Goal: Task Accomplishment & Management: Manage account settings

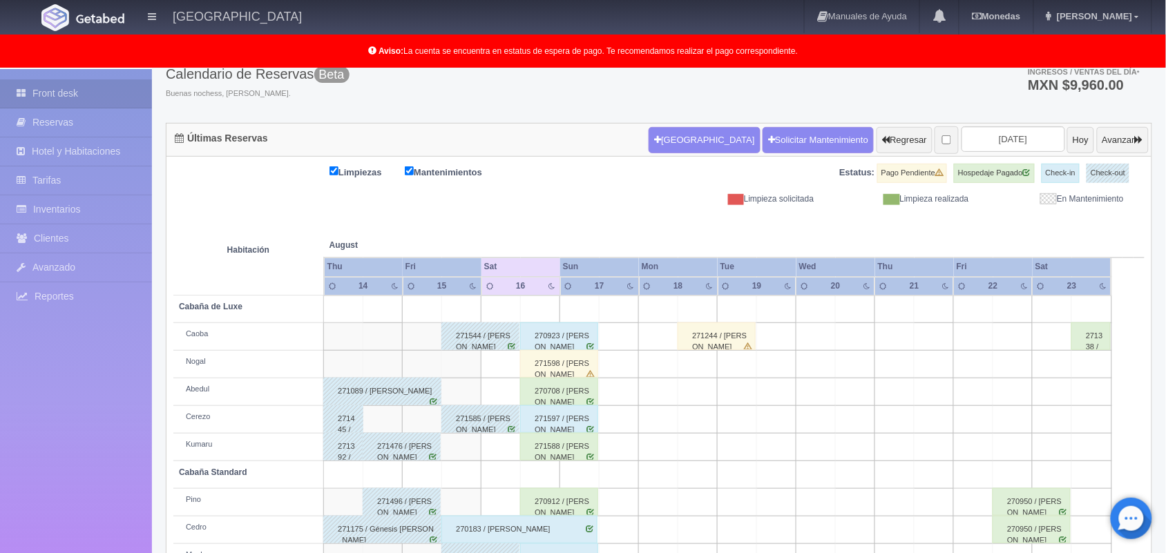
scroll to position [54, 0]
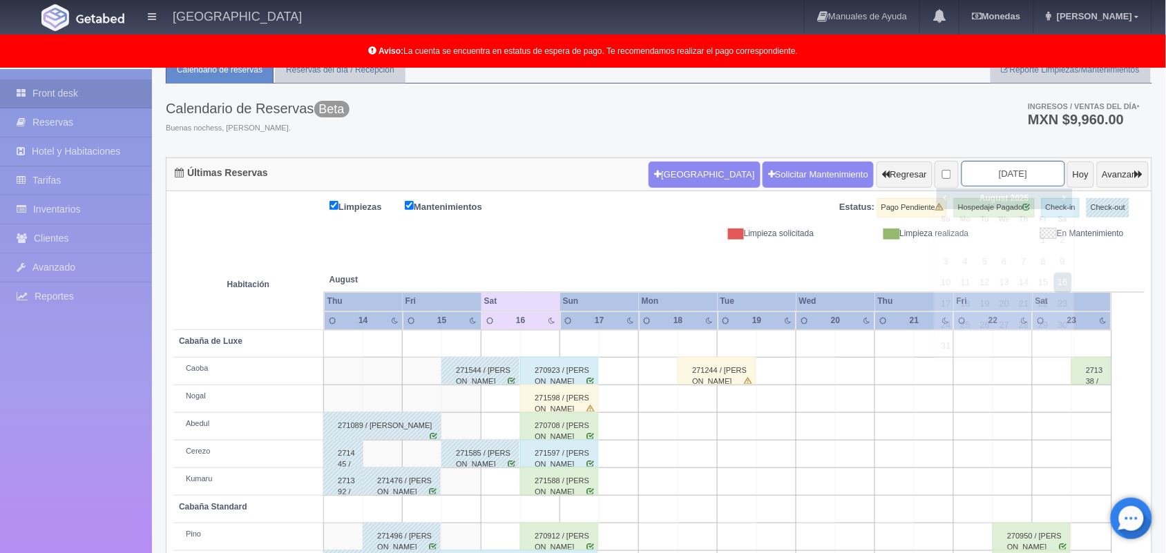
click at [999, 173] on input "[DATE]" at bounding box center [1014, 174] width 104 height 26
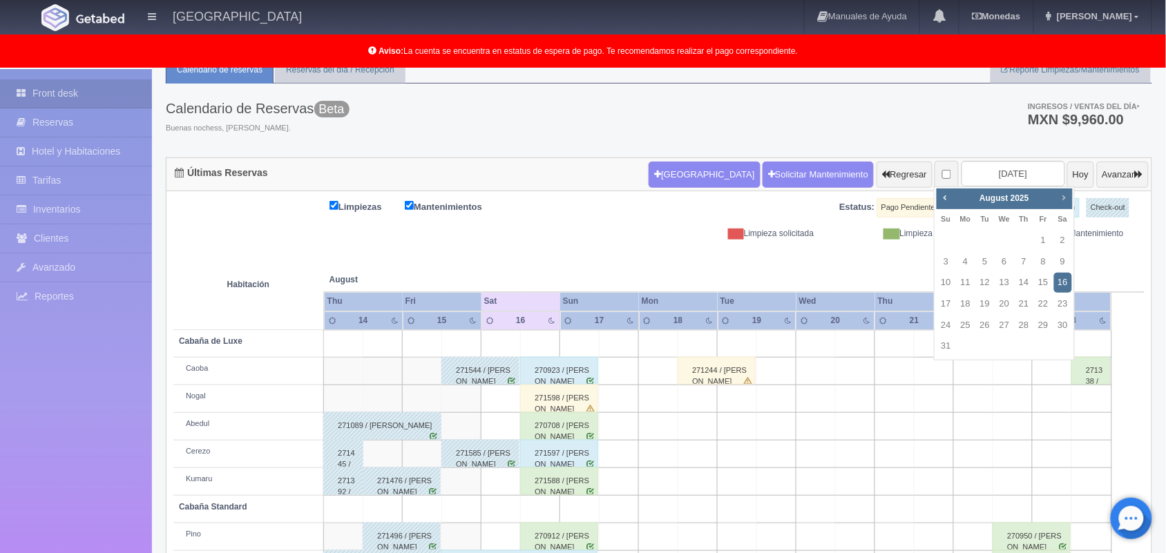
click at [1064, 195] on span "Next" at bounding box center [1063, 197] width 11 height 11
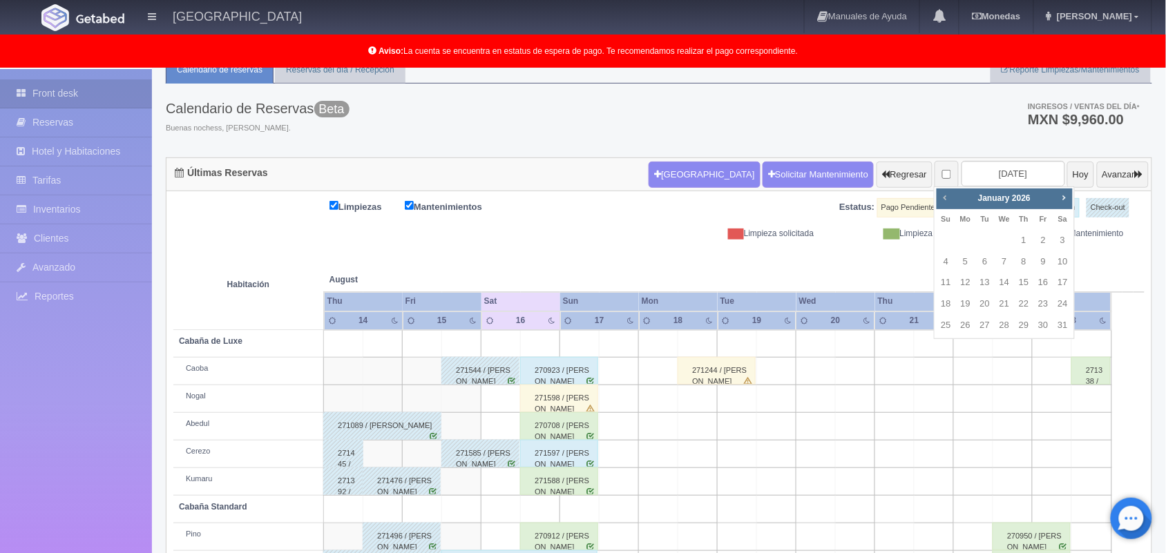
click at [944, 195] on span "Prev" at bounding box center [944, 197] width 11 height 11
click at [1068, 260] on link "13" at bounding box center [1063, 262] width 18 height 20
type input "2025-12-13"
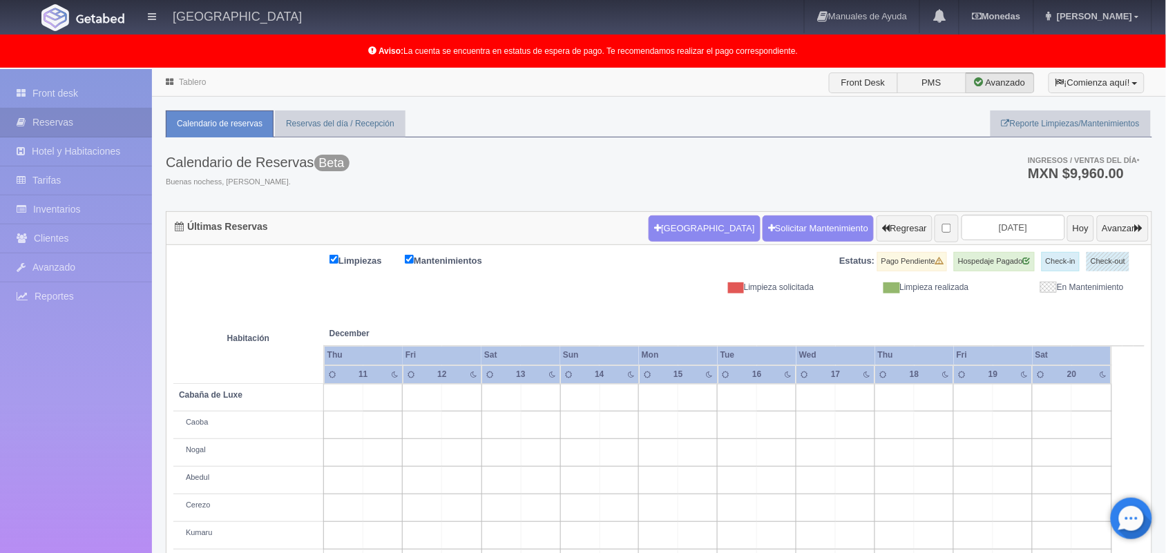
click at [182, 87] on li "Tablero" at bounding box center [185, 81] width 47 height 13
click at [189, 79] on link "Tablero" at bounding box center [192, 82] width 27 height 10
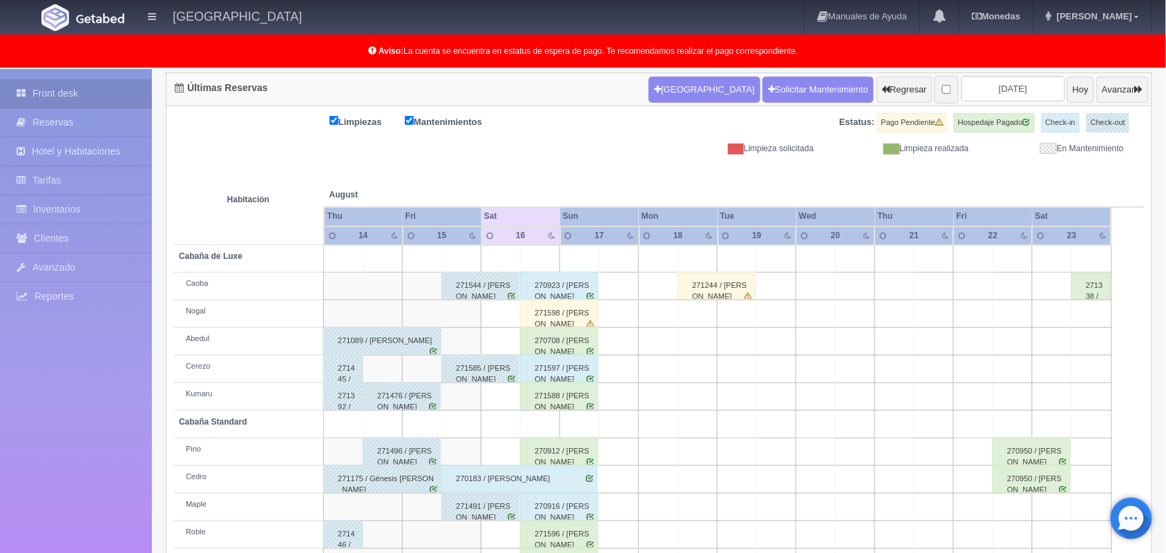
scroll to position [192, 0]
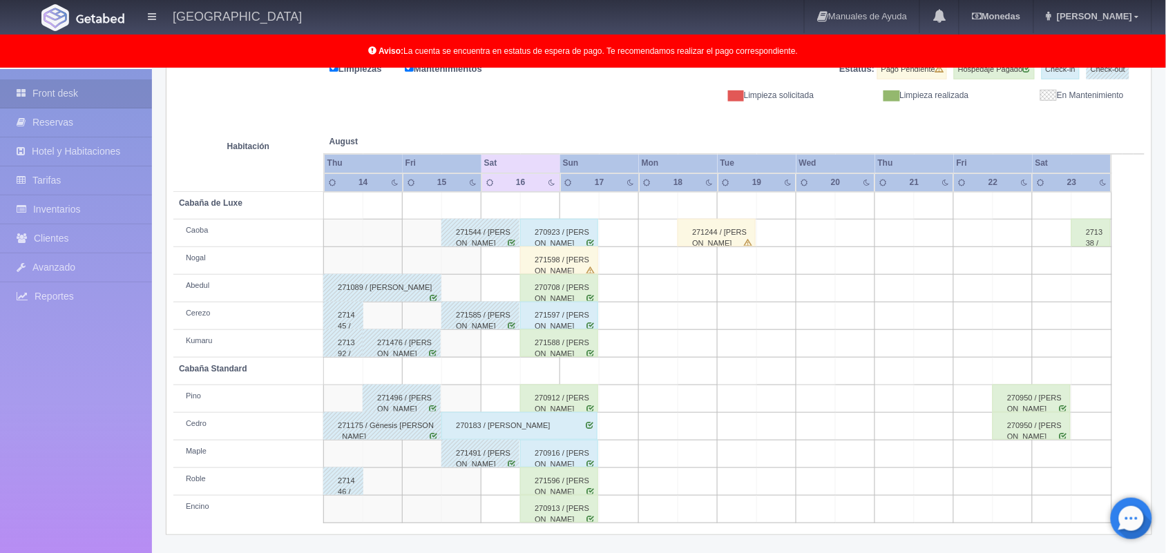
click at [537, 365] on td at bounding box center [540, 372] width 39 height 28
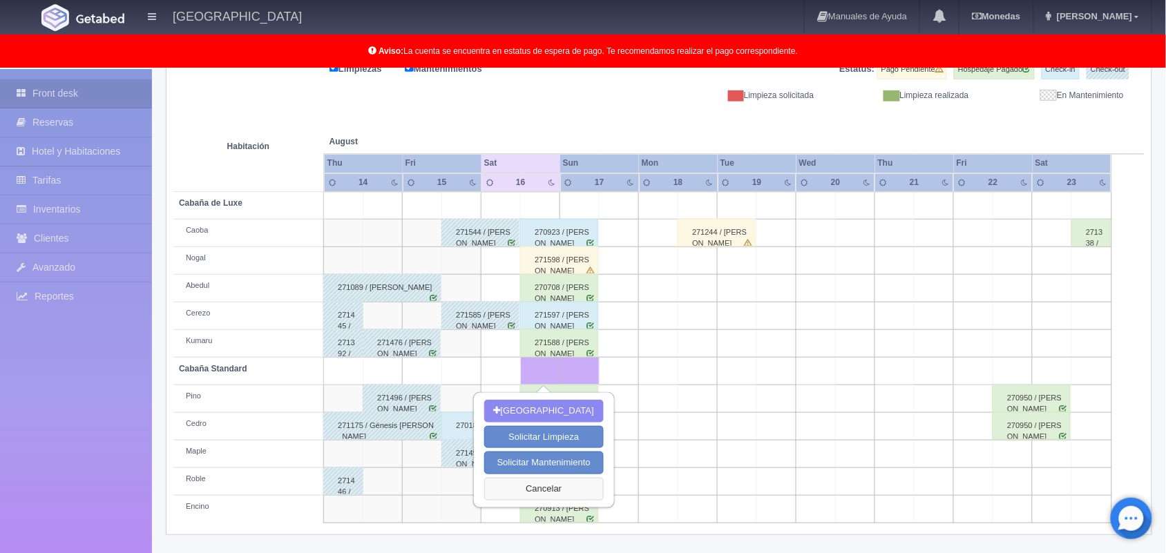
click at [544, 497] on button "Cancelar" at bounding box center [543, 489] width 119 height 23
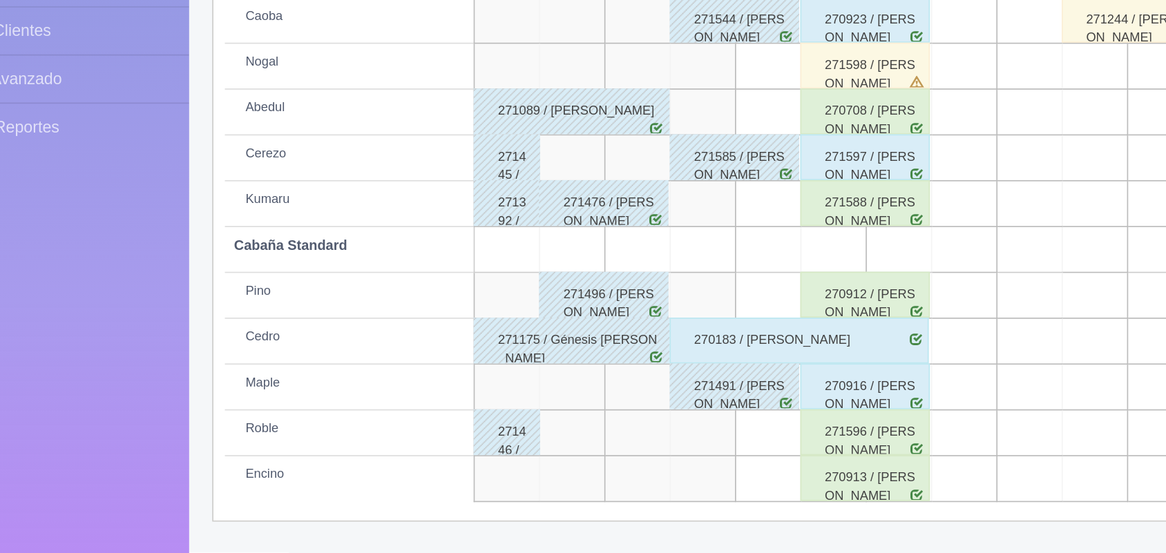
scroll to position [191, 0]
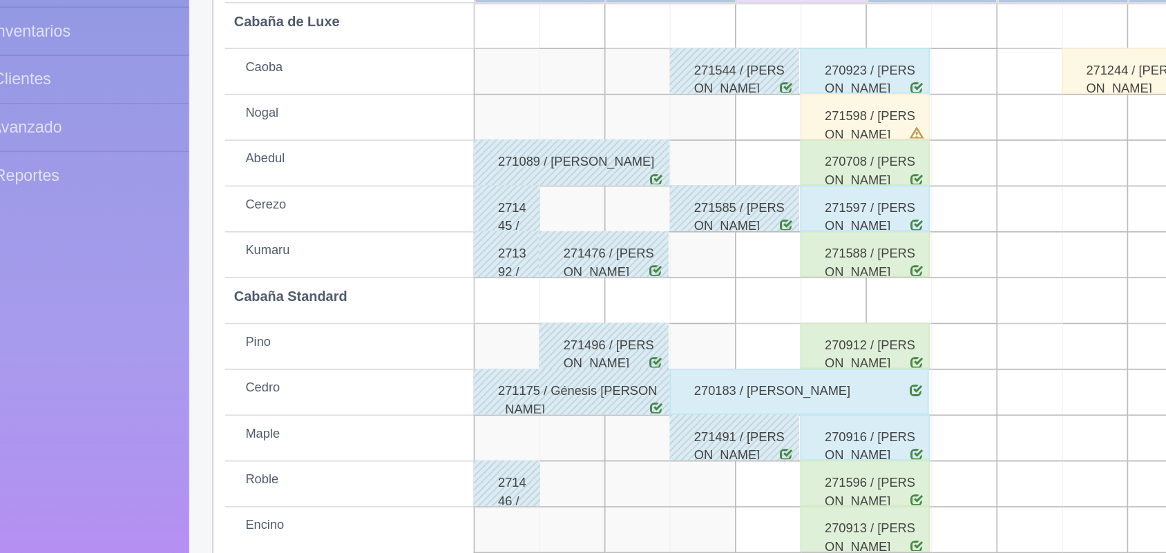
click at [582, 347] on div "271588 / [PERSON_NAME]" at bounding box center [559, 344] width 78 height 28
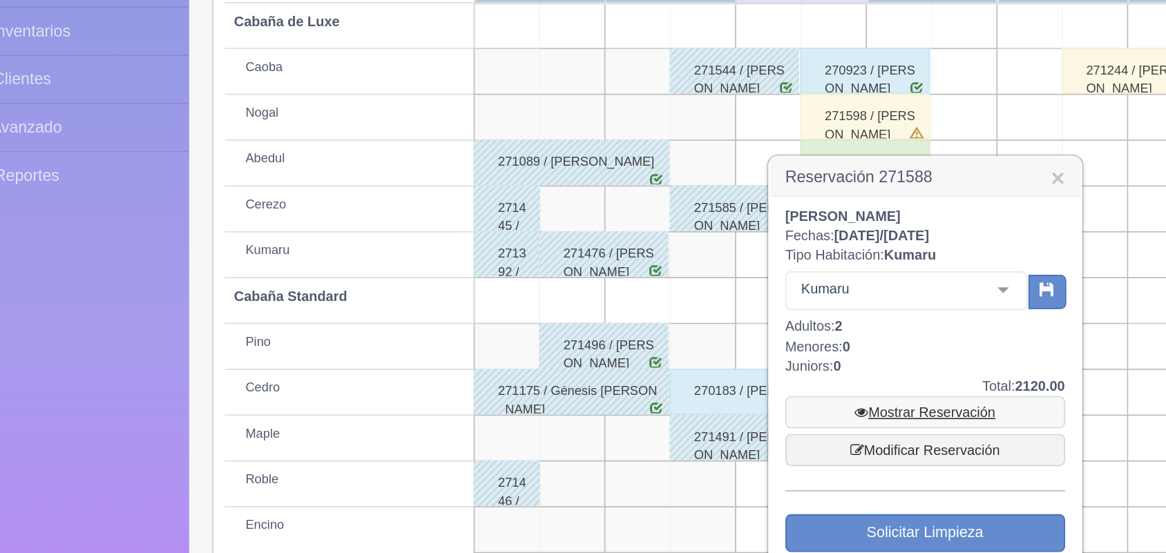
click at [568, 430] on link "Mostrar Reservación" at bounding box center [595, 439] width 169 height 19
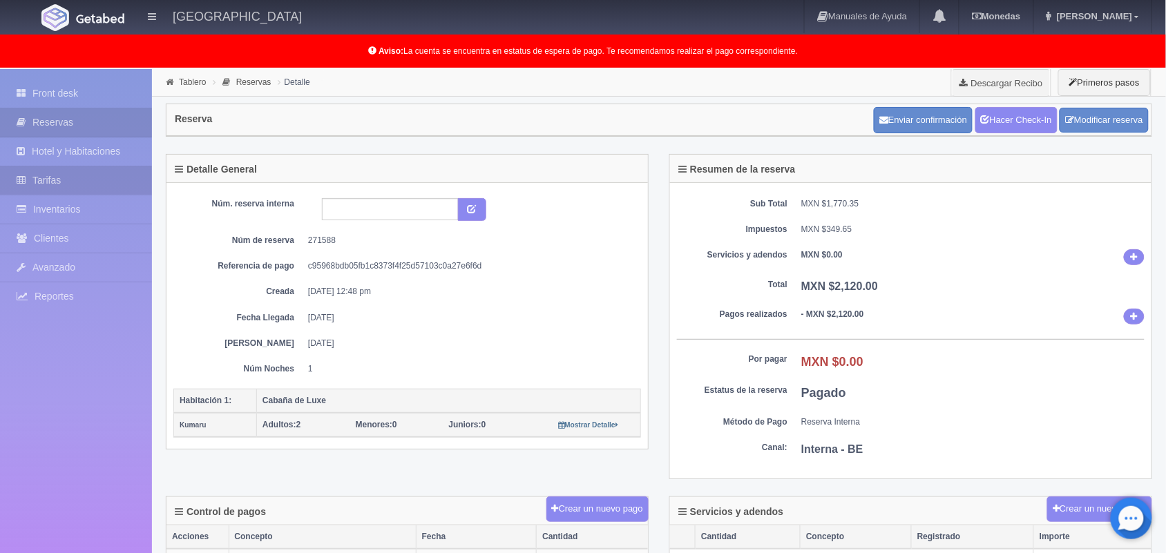
scroll to position [1, 0]
click at [115, 97] on link "Front desk" at bounding box center [76, 93] width 152 height 28
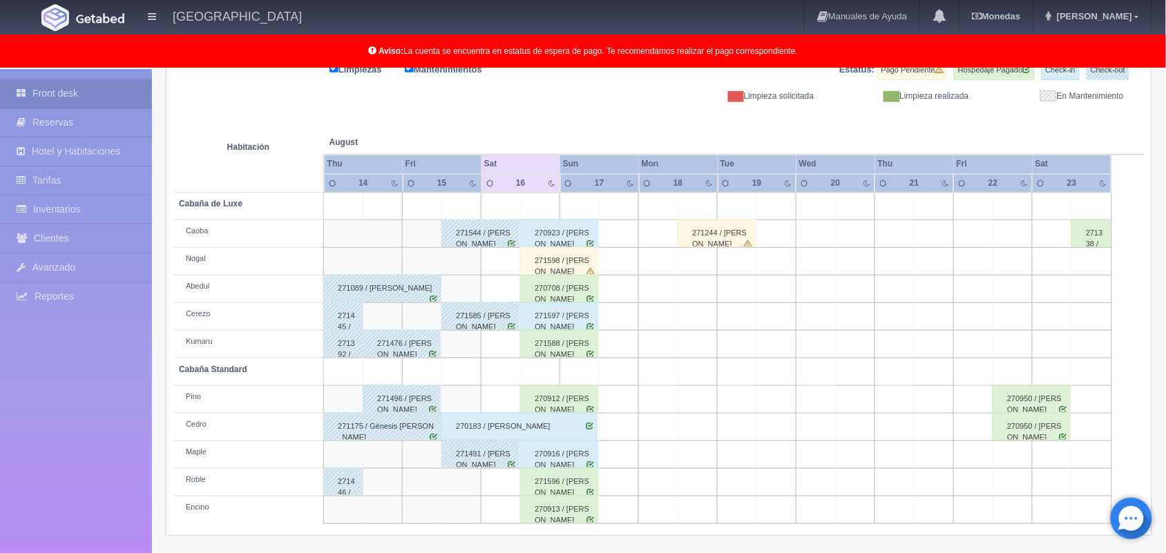
scroll to position [191, 0]
